Goal: Transaction & Acquisition: Book appointment/travel/reservation

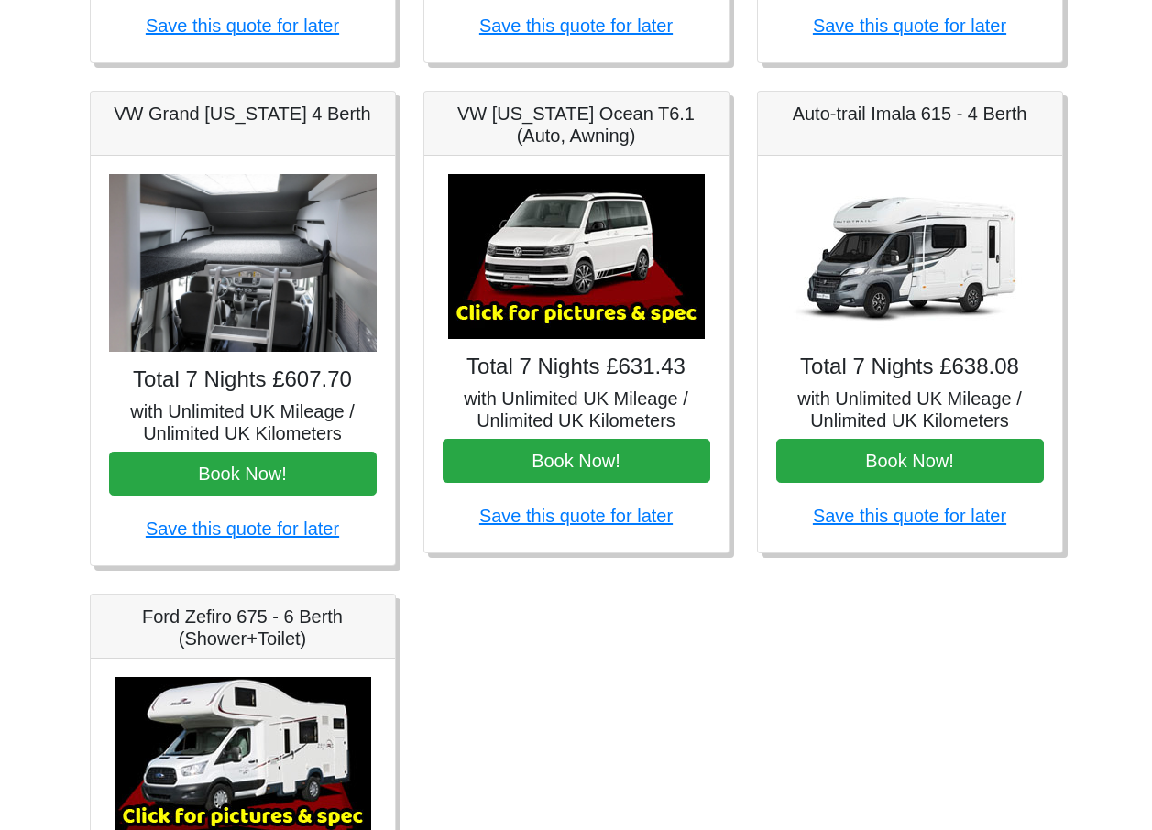
scroll to position [733, 0]
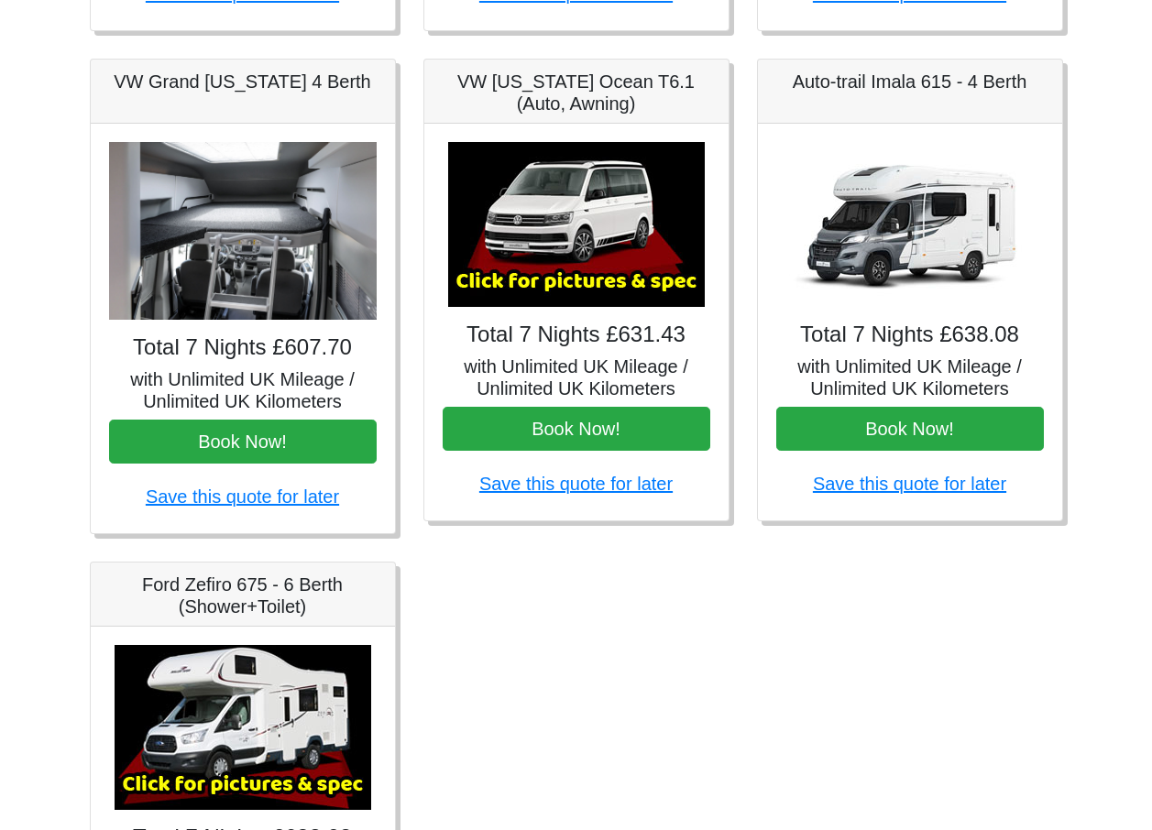
click at [632, 567] on div "Fiat 500 3DR Manual Total 7 Nights £185.00 with Unlimited UK Mileage / Unlimite…" at bounding box center [576, 309] width 1000 height 1483
drag, startPoint x: 632, startPoint y: 569, endPoint x: 657, endPoint y: 639, distance: 73.9
click at [657, 639] on div "Fiat 500 3DR Manual Total 7 Nights £185.00 with Unlimited UK Mileage / Unlimite…" at bounding box center [576, 309] width 1000 height 1483
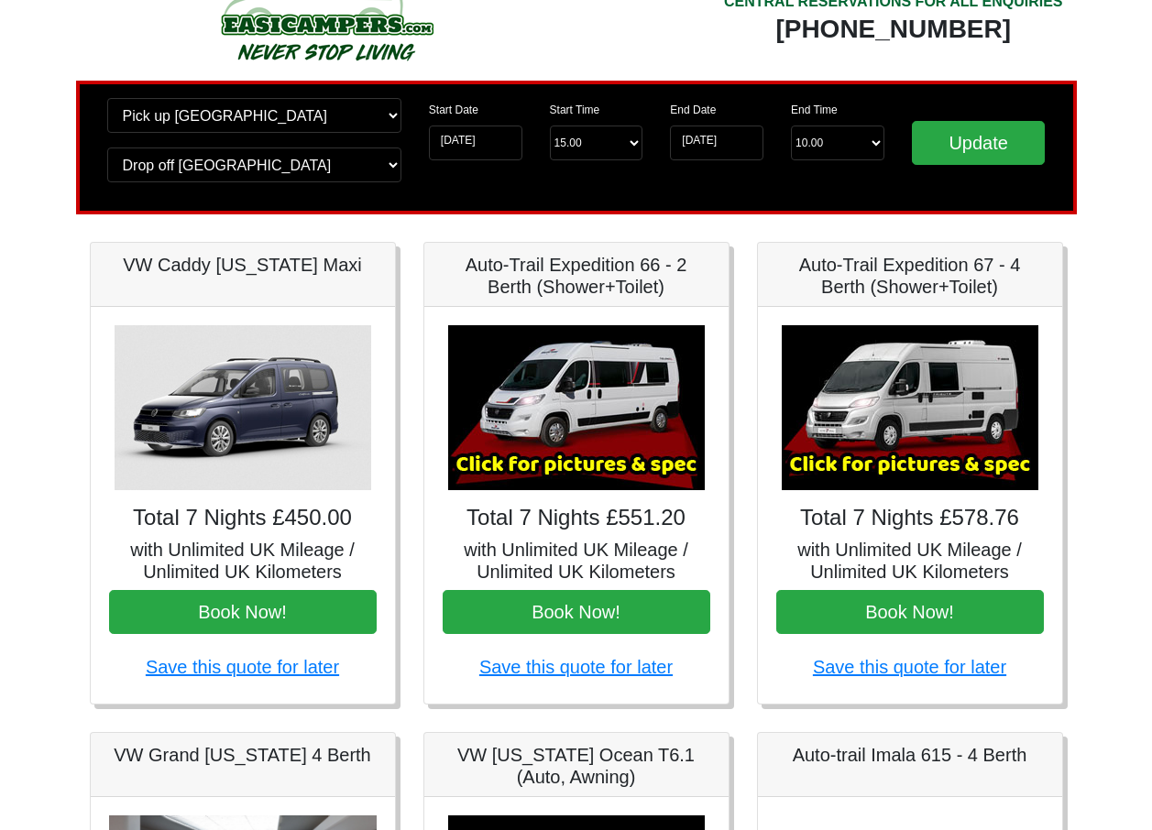
scroll to position [92, 0]
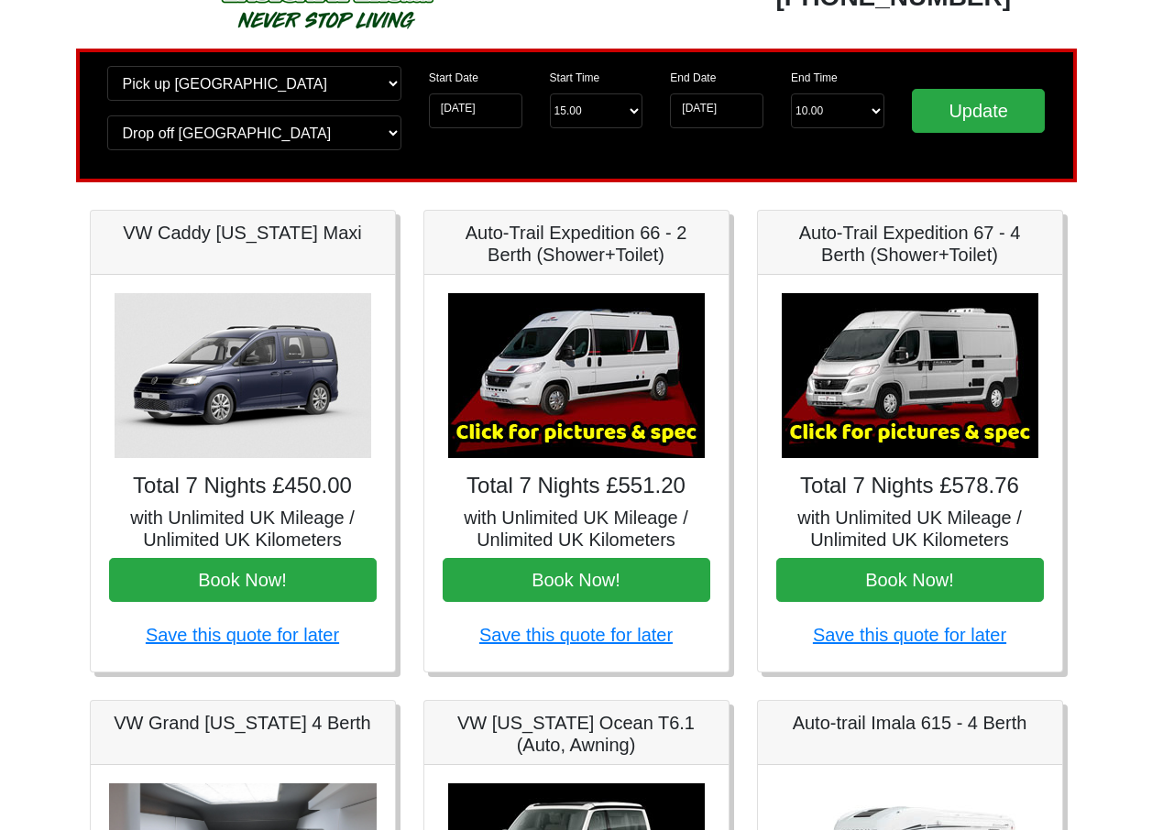
click at [913, 440] on img at bounding box center [910, 375] width 257 height 165
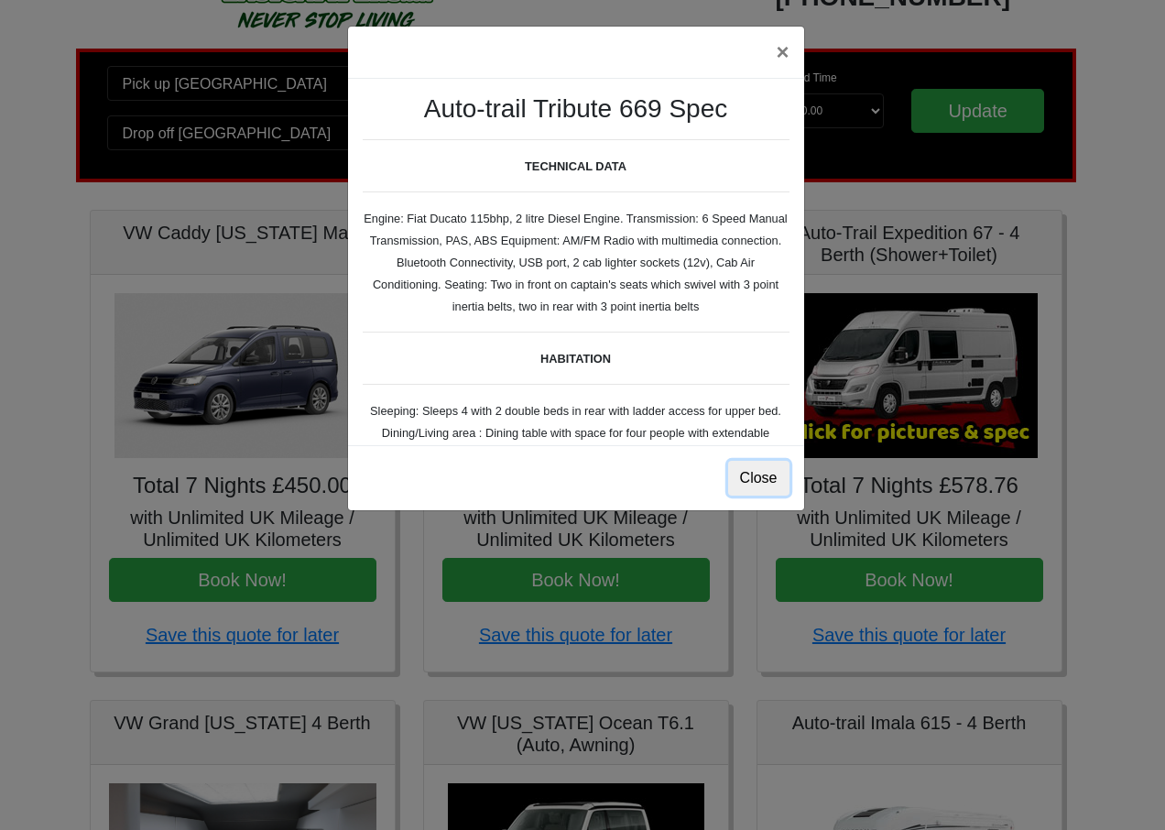
click at [769, 480] on button "Close" at bounding box center [758, 478] width 61 height 35
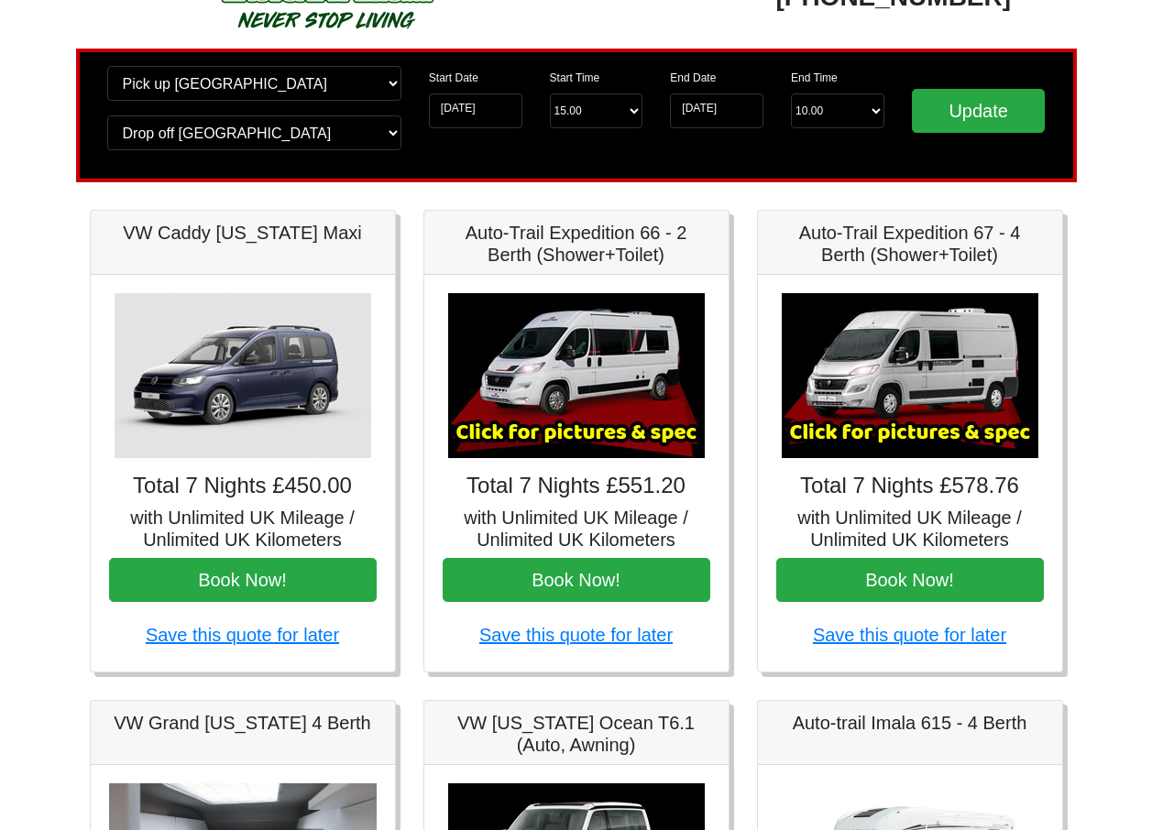
click at [900, 367] on img at bounding box center [910, 375] width 257 height 165
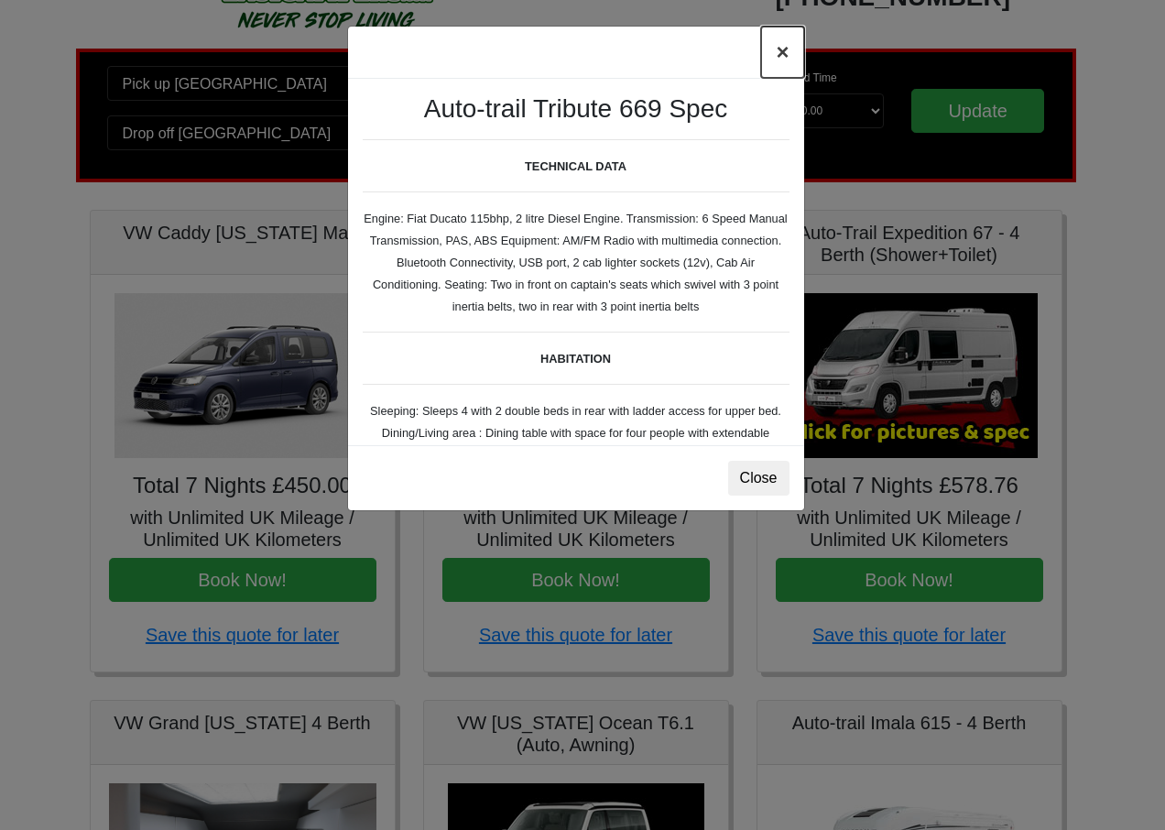
click at [785, 54] on button "×" at bounding box center [782, 52] width 42 height 51
